Goal: Transaction & Acquisition: Download file/media

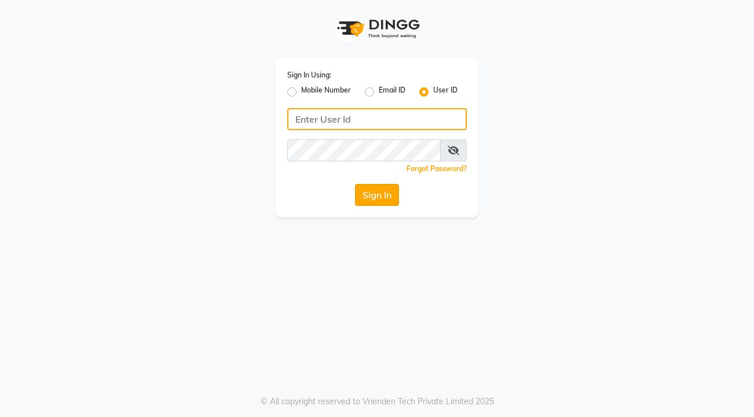
type input "sreediya"
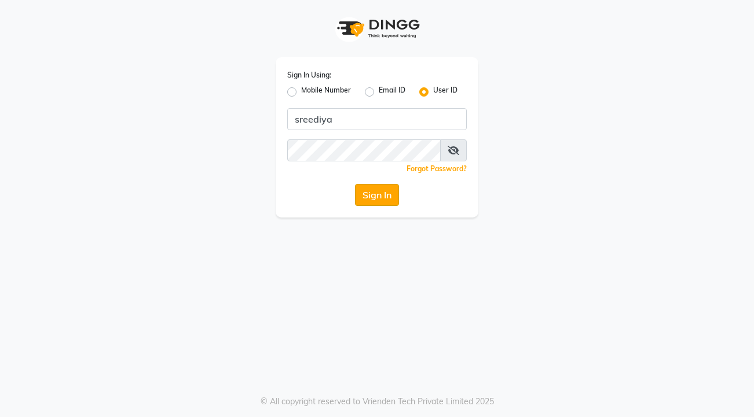
click at [376, 197] on button "Sign In" at bounding box center [377, 195] width 44 height 22
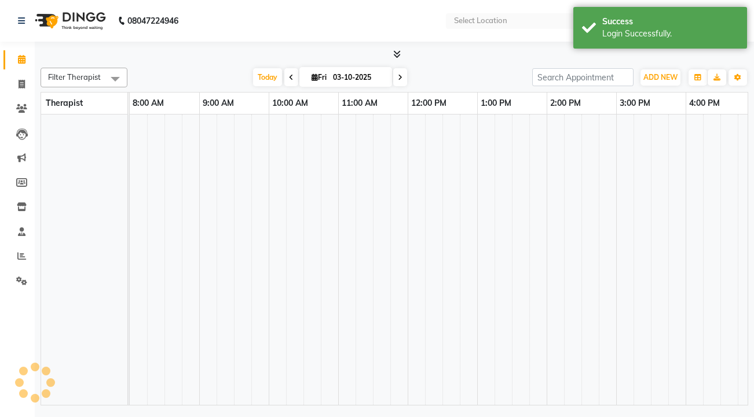
select select "en"
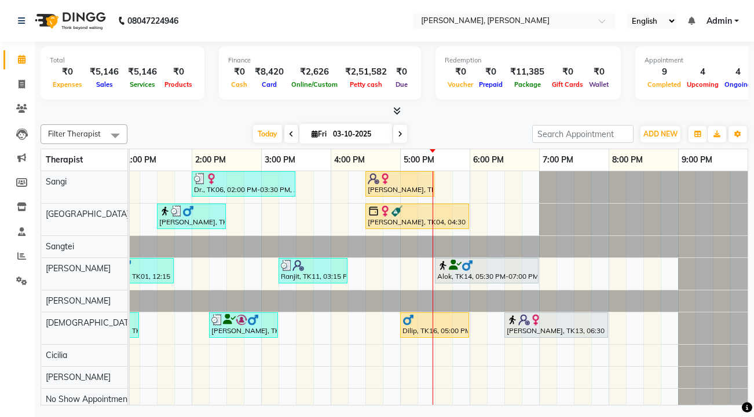
click at [204, 128] on div "[DATE] [DATE]" at bounding box center [329, 134] width 393 height 17
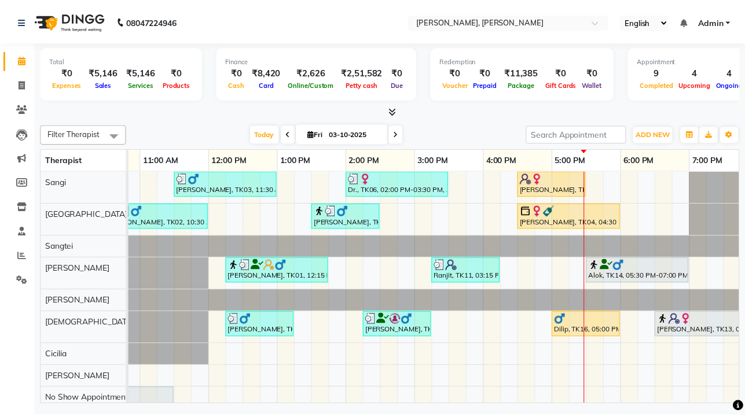
scroll to position [0, 126]
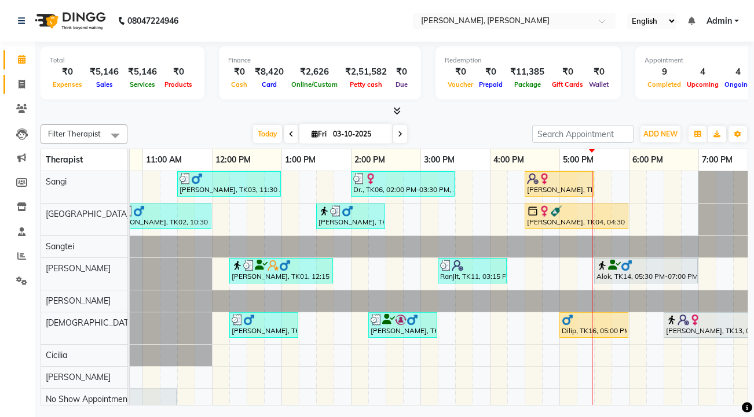
click at [18, 76] on link "Invoice" at bounding box center [17, 84] width 28 height 19
select select "service"
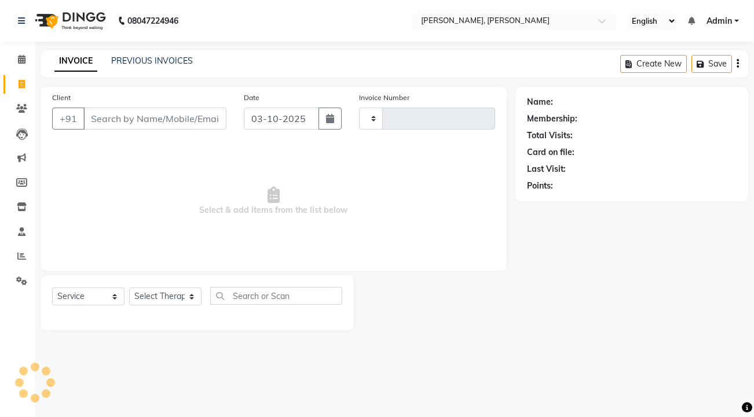
type input "2000"
select select "7301"
click at [136, 60] on link "PREVIOUS INVOICES" at bounding box center [152, 61] width 82 height 10
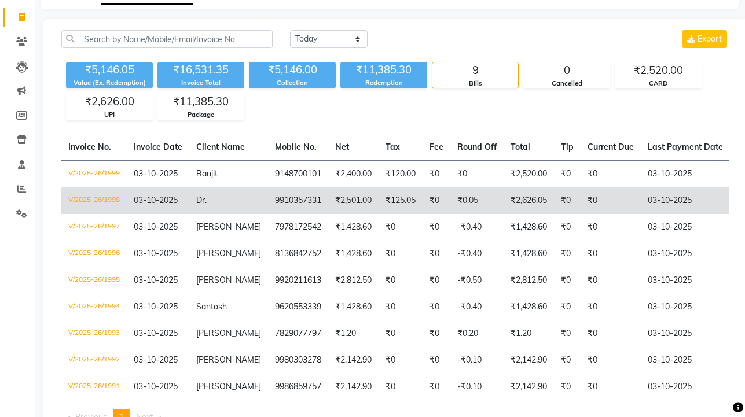
click at [200, 201] on span "Dr." at bounding box center [201, 200] width 10 height 10
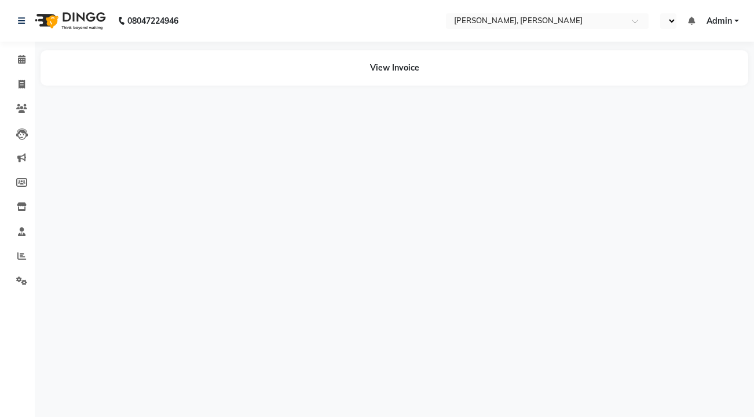
select select "en"
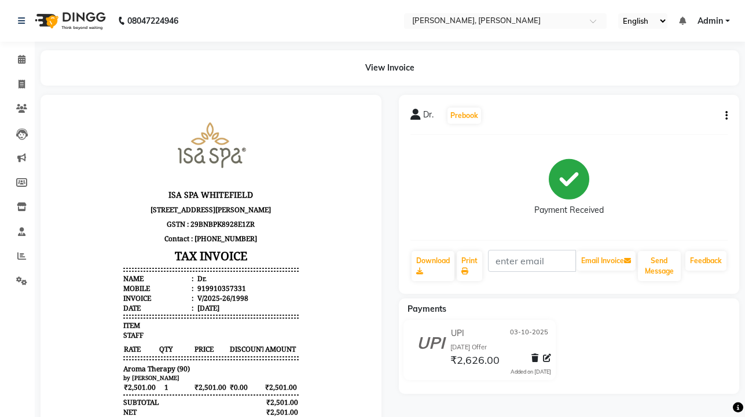
scroll to position [37, 0]
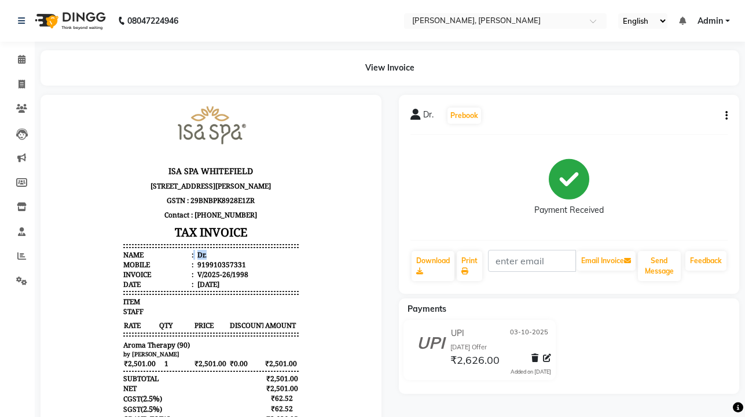
drag, startPoint x: 200, startPoint y: 260, endPoint x: 185, endPoint y: 260, distance: 14.5
click at [185, 260] on li "Name : Dr." at bounding box center [210, 255] width 175 height 10
click at [195, 260] on div "Dr." at bounding box center [201, 255] width 12 height 10
drag, startPoint x: 190, startPoint y: 260, endPoint x: 200, endPoint y: 262, distance: 9.9
click at [200, 260] on li "Name : Dr." at bounding box center [210, 255] width 175 height 10
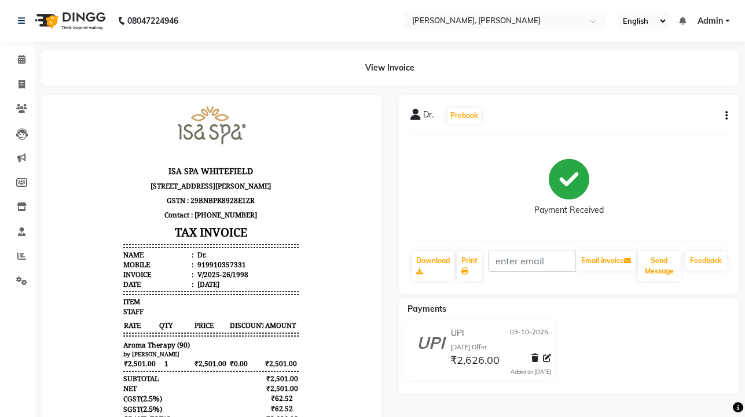
click at [200, 260] on li "Name : Dr." at bounding box center [210, 255] width 175 height 10
drag, startPoint x: 200, startPoint y: 262, endPoint x: 189, endPoint y: 261, distance: 11.0
click at [189, 260] on li "Name : Dr." at bounding box center [210, 255] width 175 height 10
click at [200, 270] on div "919910357331" at bounding box center [220, 265] width 51 height 10
drag, startPoint x: 201, startPoint y: 259, endPoint x: 186, endPoint y: 259, distance: 15.1
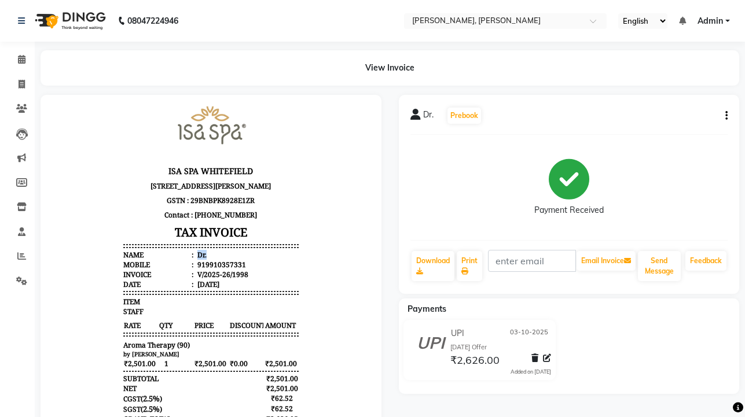
click at [186, 259] on li "Name : Dr." at bounding box center [210, 255] width 175 height 10
click at [203, 280] on div "V/2025-26/1998" at bounding box center [221, 275] width 53 height 10
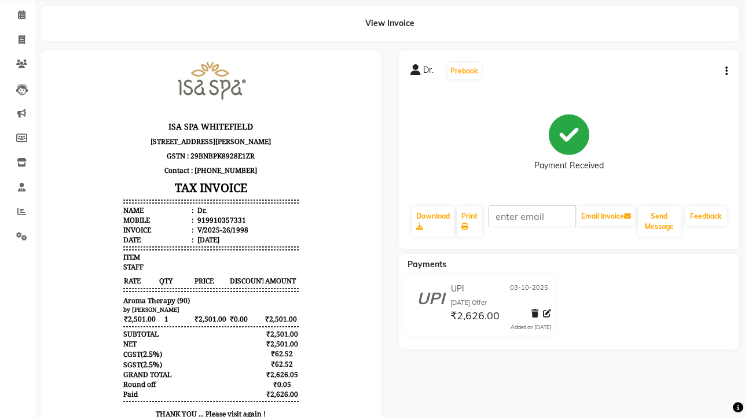
scroll to position [103, 0]
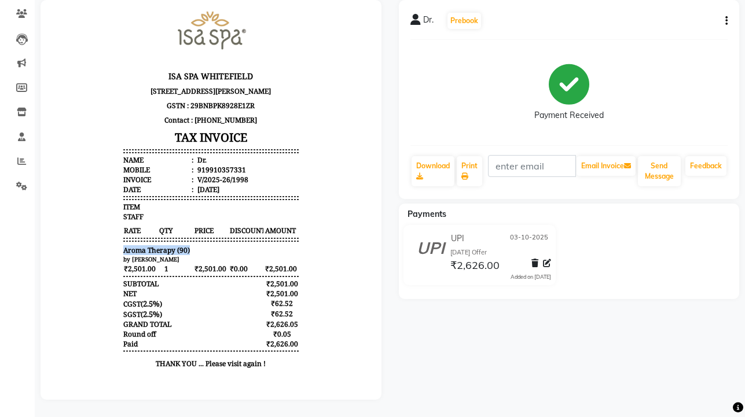
drag, startPoint x: 187, startPoint y: 251, endPoint x: 116, endPoint y: 254, distance: 70.7
click at [123, 254] on div "Aroma Therapy (90)" at bounding box center [210, 250] width 175 height 10
click at [123, 254] on span "Aroma Therapy (90)" at bounding box center [156, 250] width 67 height 10
drag, startPoint x: 111, startPoint y: 254, endPoint x: 188, endPoint y: 254, distance: 77.6
click at [188, 254] on div "ISA SPA WHITEFIELD 3rd Floor, No.7 & 8, Aashvi Spring Valley, Channasandra Main…" at bounding box center [211, 186] width 184 height 388
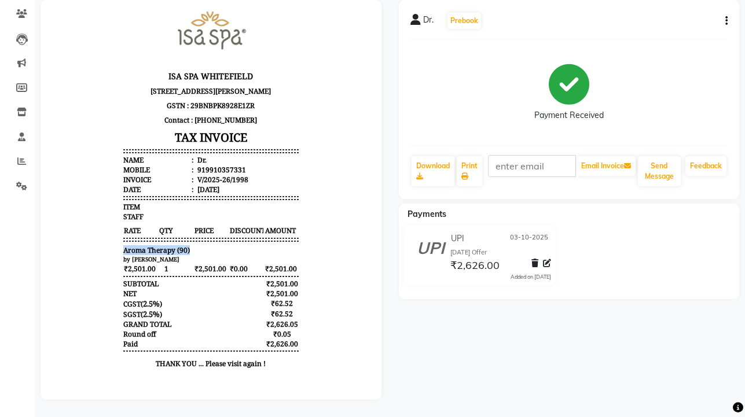
click at [188, 254] on div "Aroma Therapy (90)" at bounding box center [210, 250] width 175 height 10
drag, startPoint x: 188, startPoint y: 254, endPoint x: 114, endPoint y: 252, distance: 74.1
click at [119, 252] on div "ISA SPA WHITEFIELD 3rd Floor, No.7 & 8, Aashvi Spring Valley, Channasandra Main…" at bounding box center [211, 186] width 184 height 388
drag, startPoint x: 296, startPoint y: 345, endPoint x: 113, endPoint y: 286, distance: 192.8
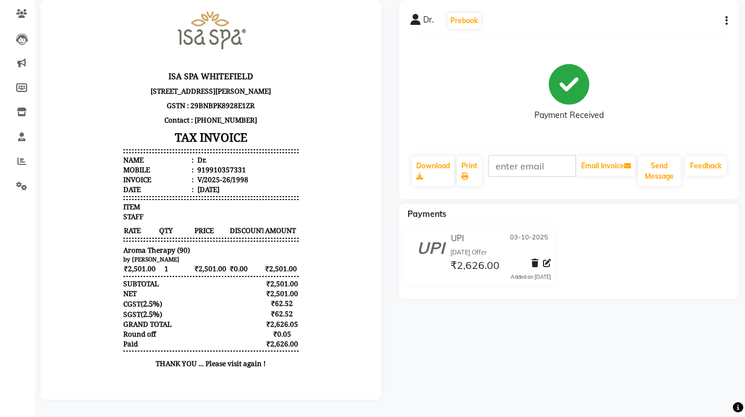
click at [113, 286] on body "ISA SPA WHITEFIELD 3rd Floor, No.7 & 8, Aashvi Spring Valley, Channasandra Main…" at bounding box center [211, 186] width 309 height 388
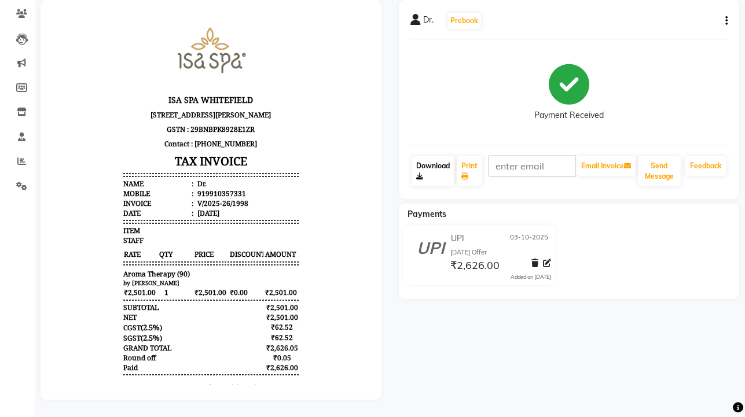
click at [428, 168] on link "Download" at bounding box center [433, 171] width 43 height 30
